Goal: Navigation & Orientation: Find specific page/section

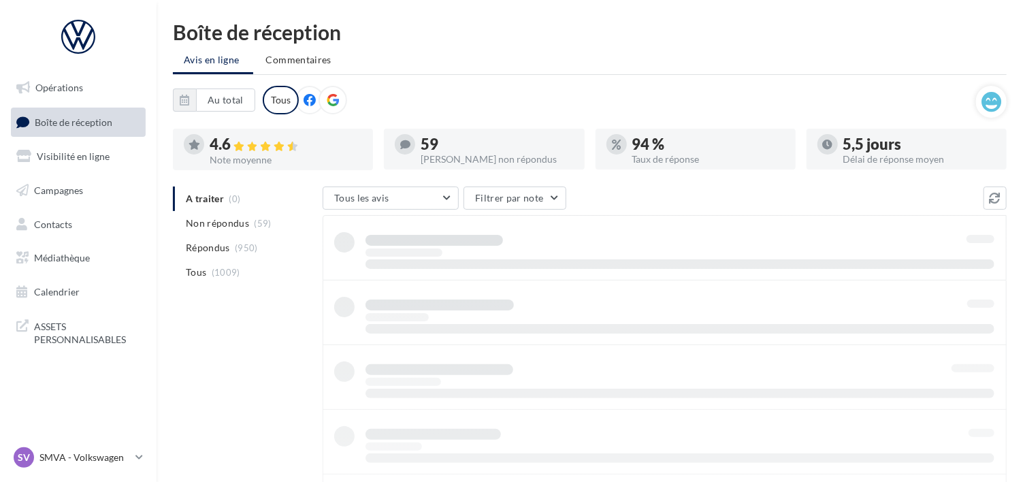
click at [81, 118] on span "Boîte de réception" at bounding box center [74, 122] width 78 height 12
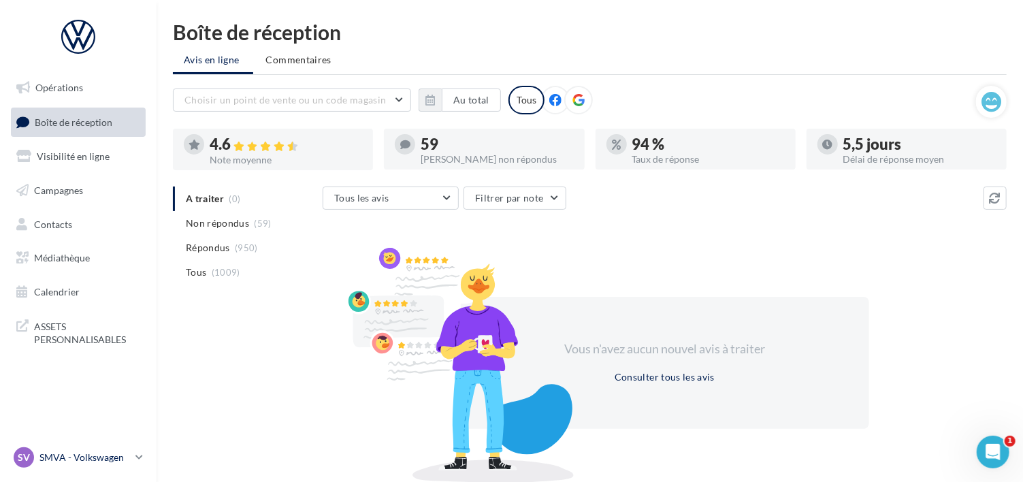
click at [91, 454] on p "SMVA - Volkswagen" at bounding box center [84, 457] width 90 height 14
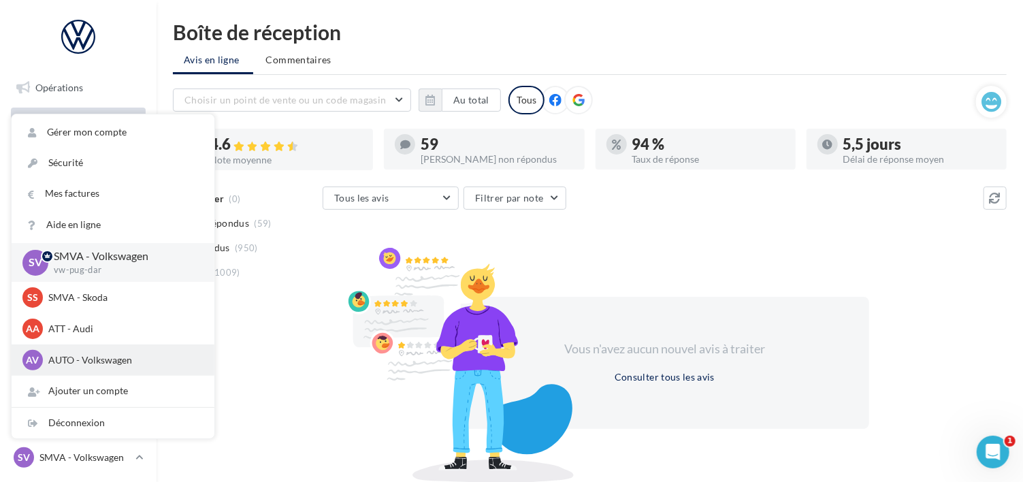
click at [93, 363] on p "AUTO - Volkswagen" at bounding box center [123, 360] width 150 height 14
